Goal: Transaction & Acquisition: Purchase product/service

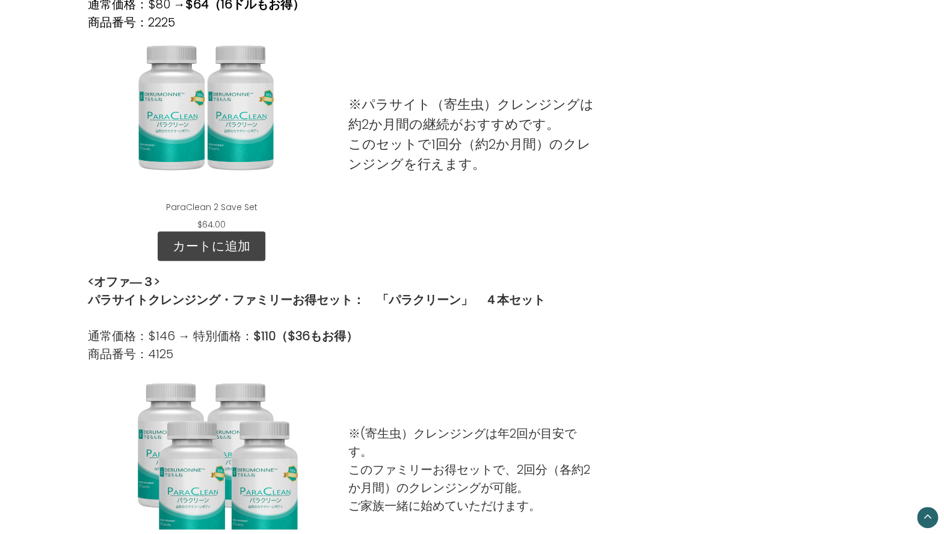
scroll to position [755, 0]
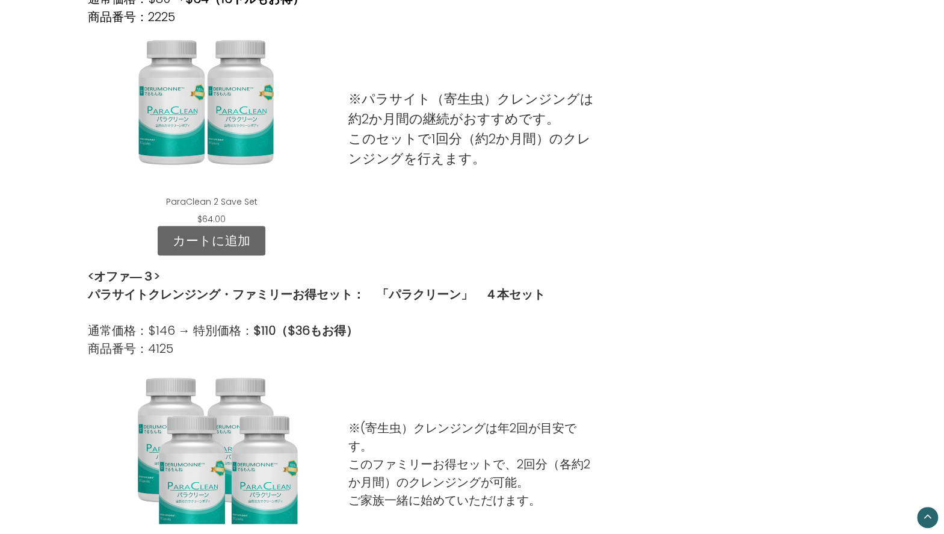
click at [222, 241] on link "カートに追加" at bounding box center [212, 241] width 108 height 30
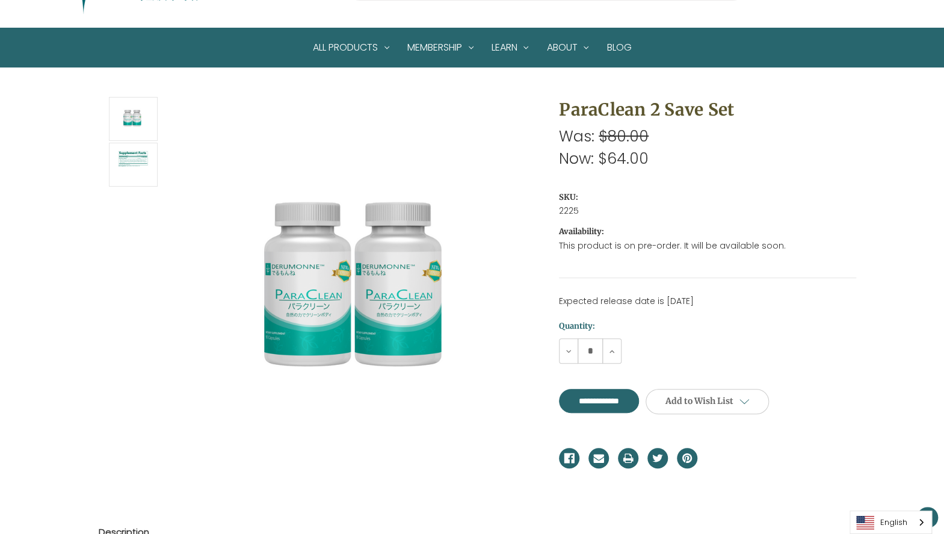
scroll to position [90, 0]
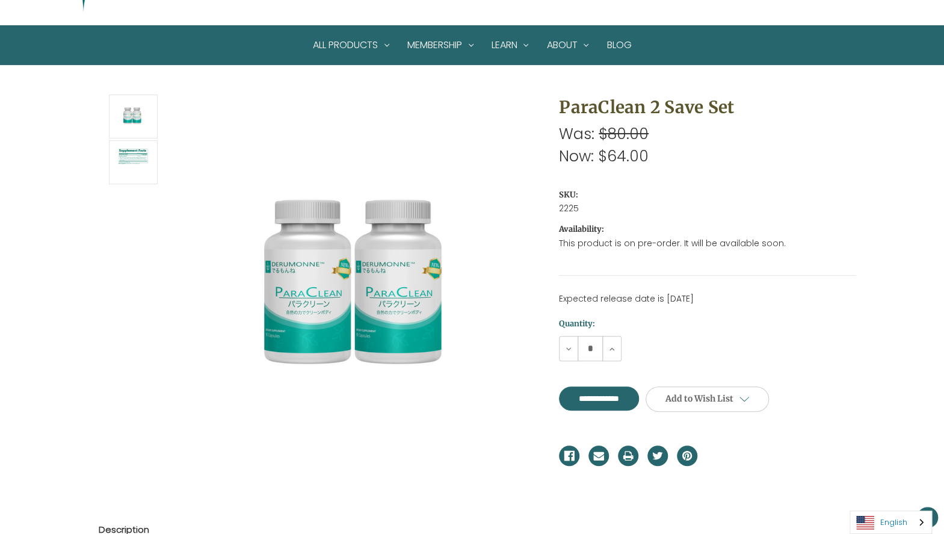
click at [887, 522] on link "English" at bounding box center [890, 522] width 81 height 22
click at [886, 497] on link "日本語" at bounding box center [881, 499] width 63 height 22
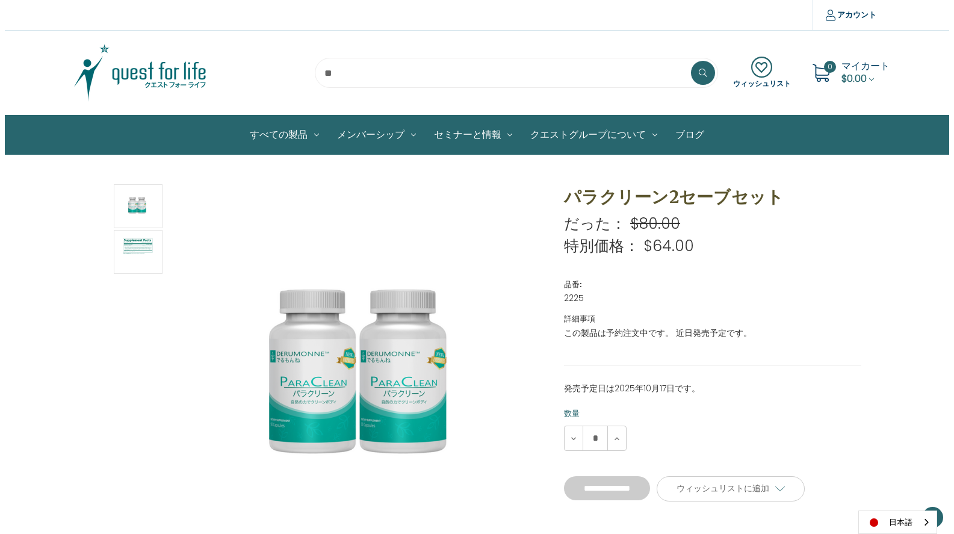
scroll to position [90, 0]
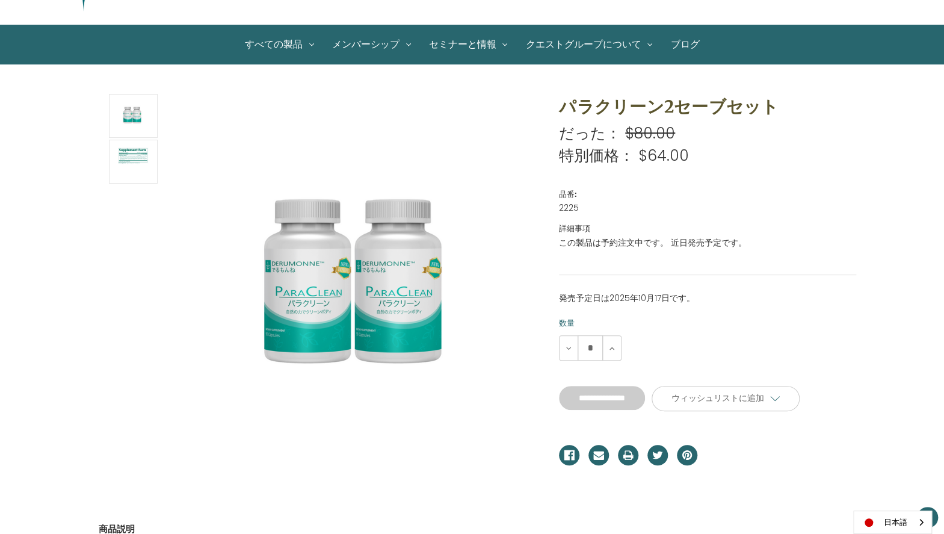
type input "****"
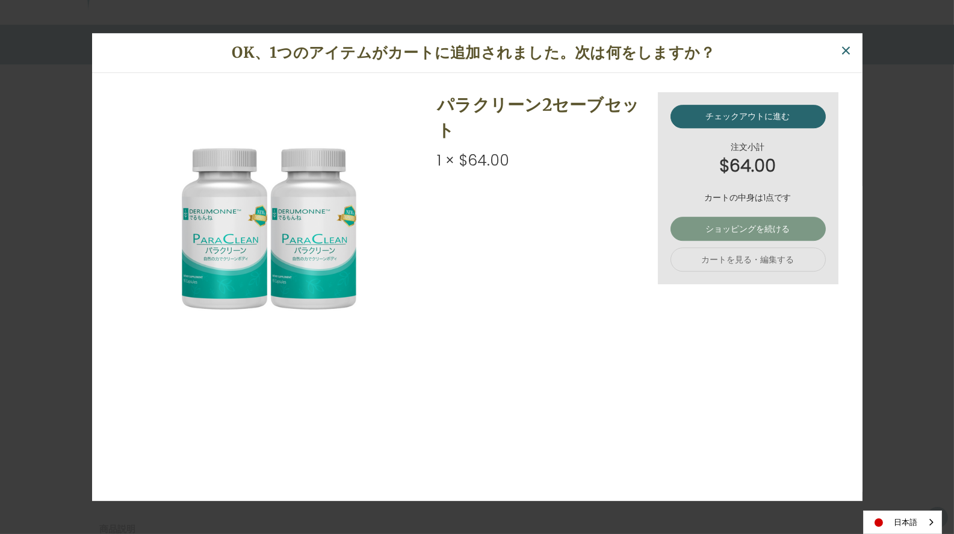
click at [751, 226] on link "ショッピングを続ける" at bounding box center [747, 229] width 155 height 24
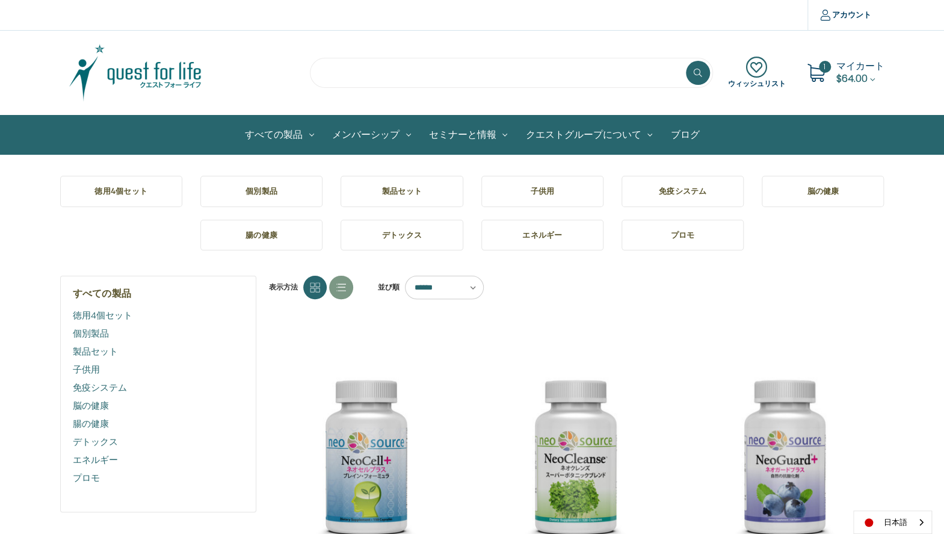
click at [368, 72] on input "search" at bounding box center [511, 73] width 403 height 30
type input "****"
click at [686, 61] on button at bounding box center [698, 73] width 24 height 24
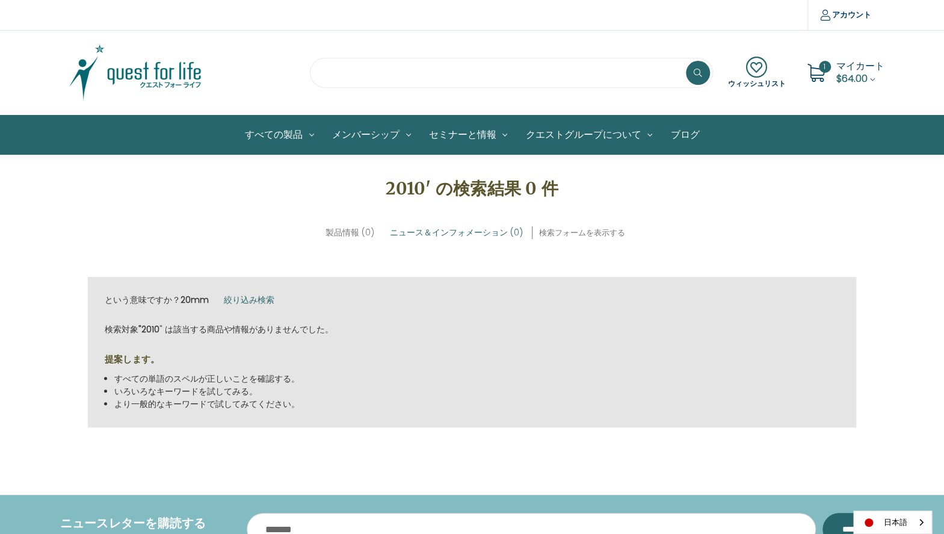
click at [376, 70] on input "search" at bounding box center [511, 73] width 403 height 30
type input "*"
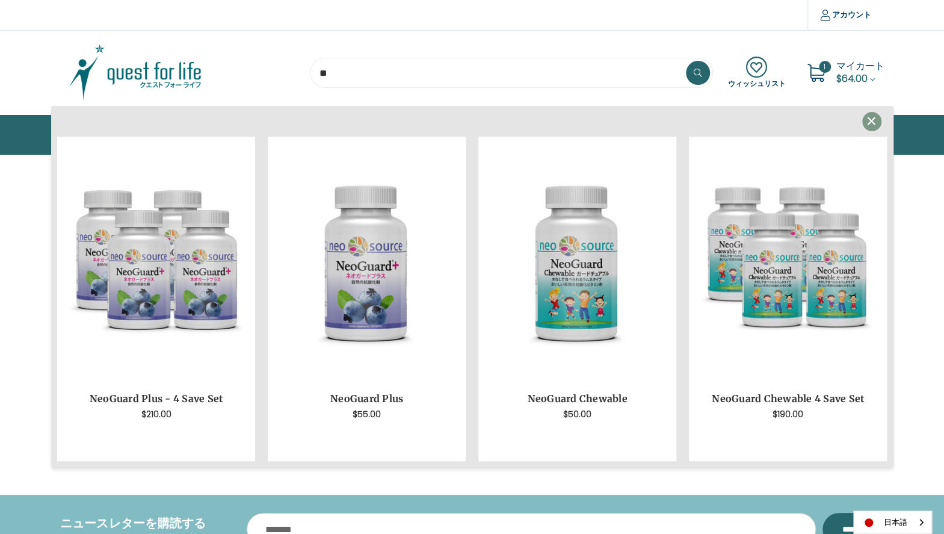
type input "*"
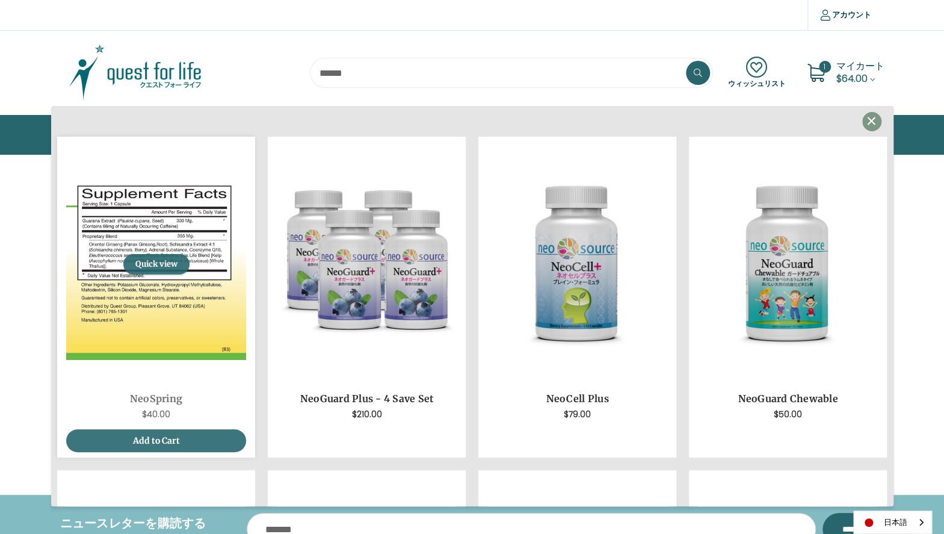
click at [173, 260] on button "Quick view" at bounding box center [156, 264] width 66 height 20
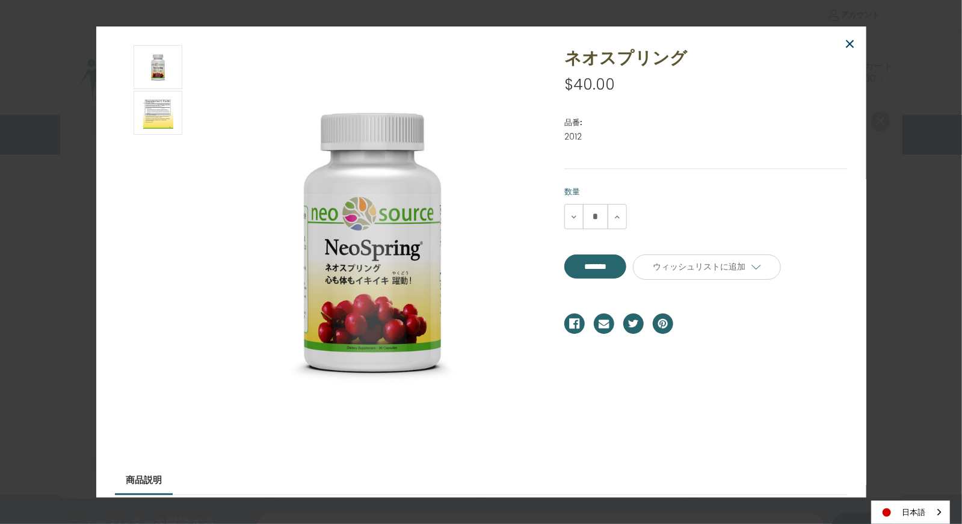
click at [852, 39] on span "×" at bounding box center [850, 44] width 11 height 27
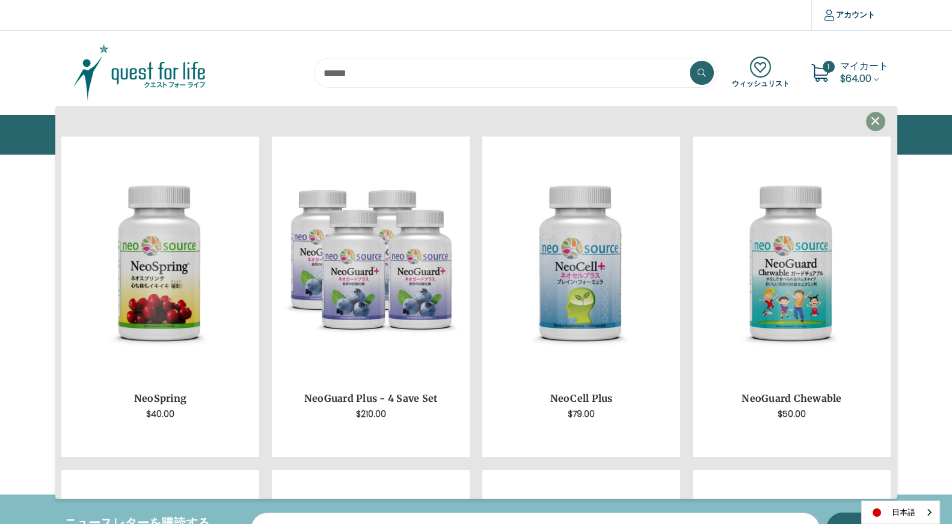
click at [871, 120] on span "×" at bounding box center [875, 121] width 11 height 27
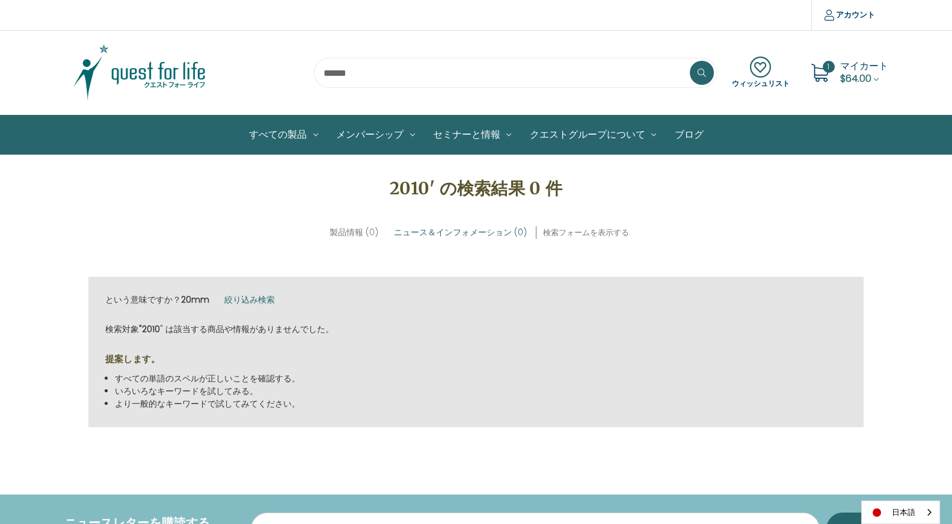
click at [857, 72] on span "マイカート" at bounding box center [864, 66] width 48 height 14
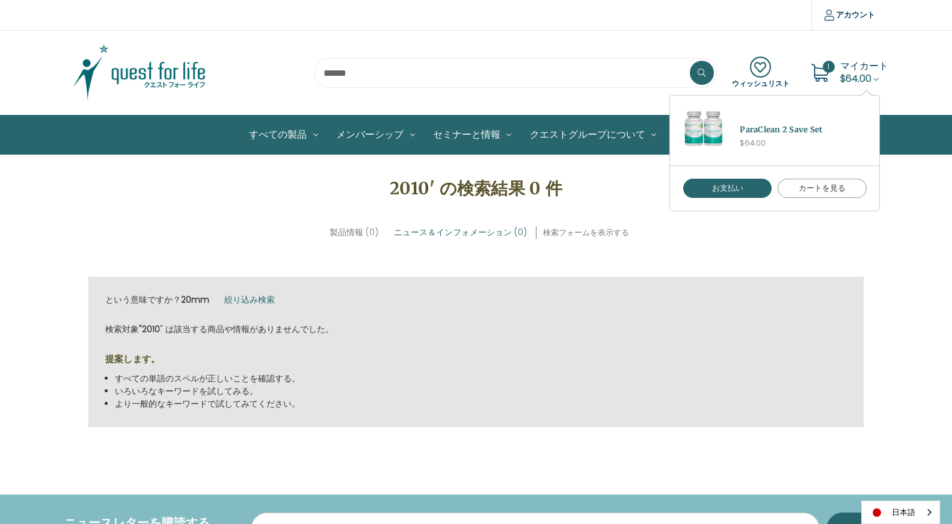
click at [834, 188] on link "カートを見る" at bounding box center [822, 188] width 89 height 19
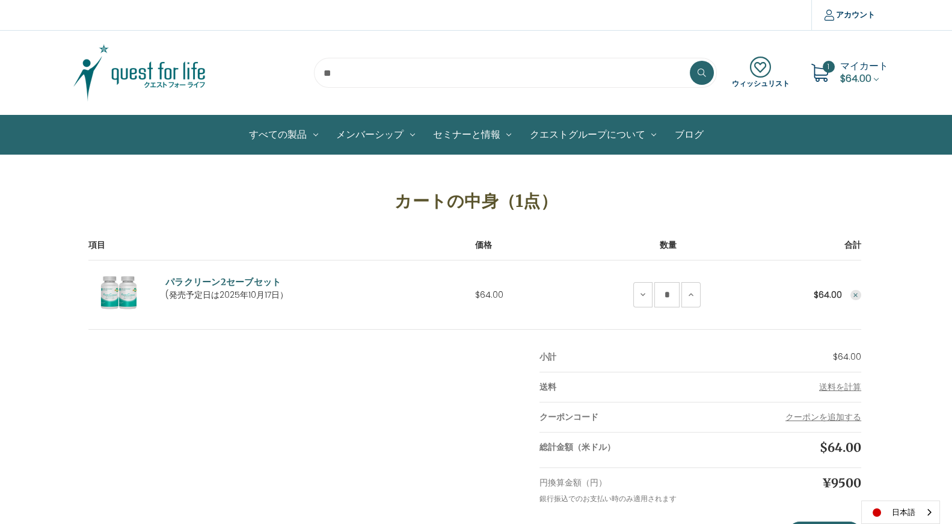
click at [857, 295] on use "Remove ParaClean 2 Save Set from cart" at bounding box center [856, 295] width 4 height 4
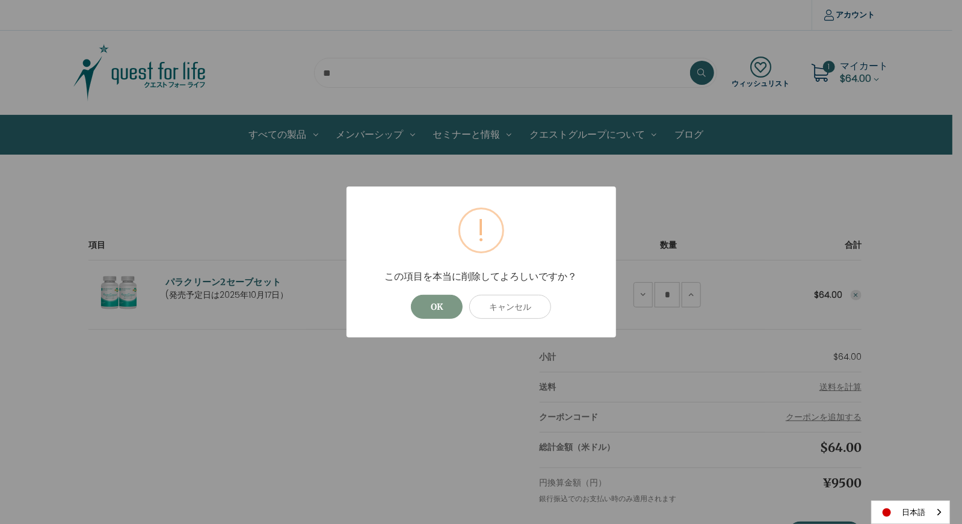
click at [452, 308] on button "OK" at bounding box center [437, 307] width 52 height 24
